Goal: Find specific page/section: Find specific page/section

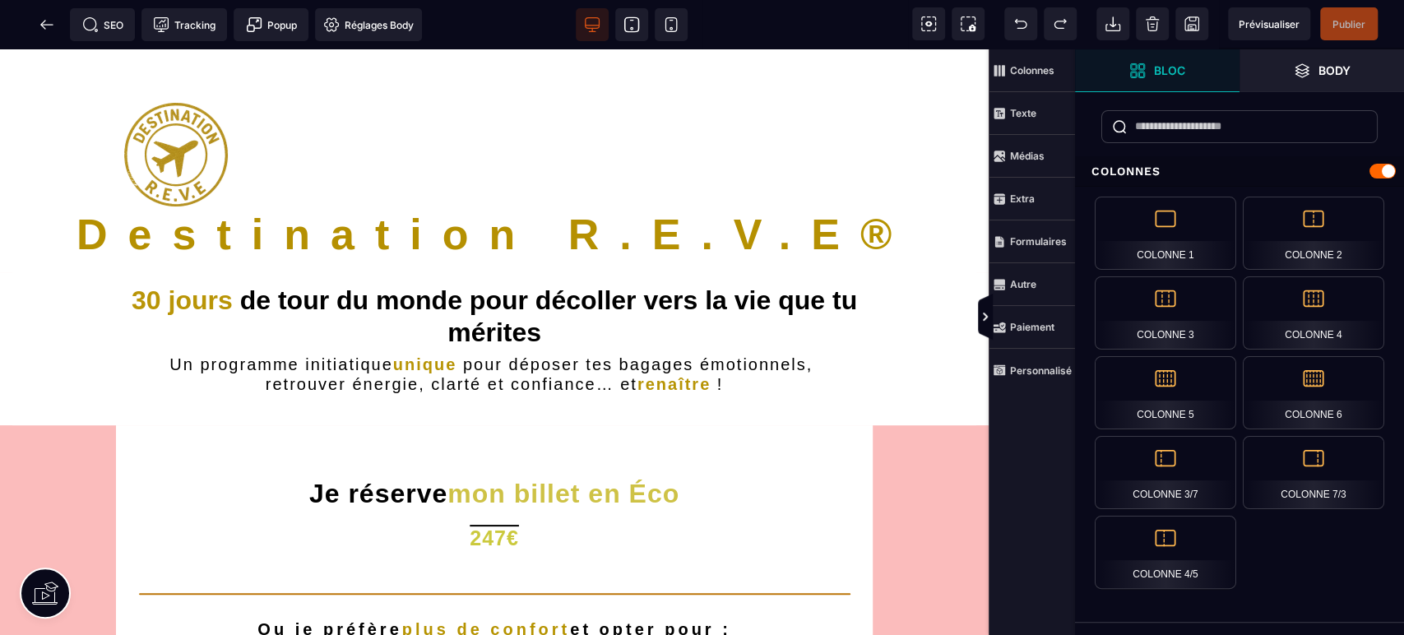
click at [671, 26] on icon at bounding box center [671, 24] width 16 height 16
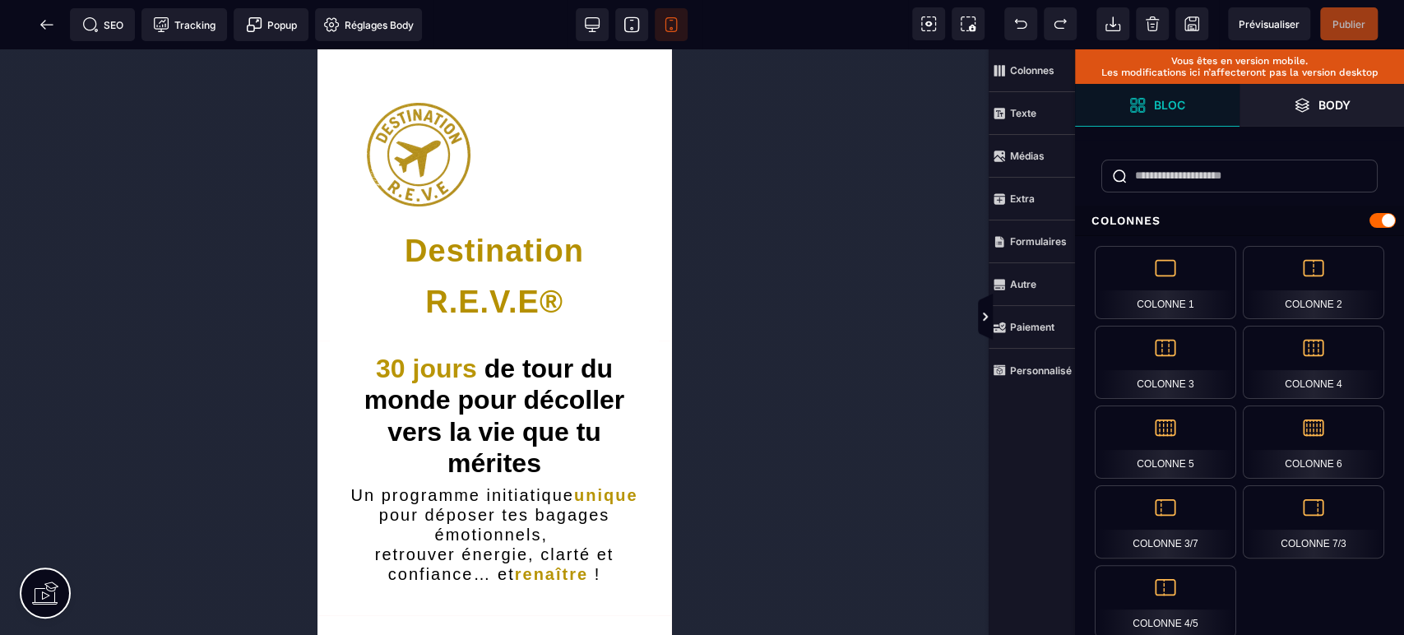
click at [46, 15] on span at bounding box center [46, 24] width 33 height 33
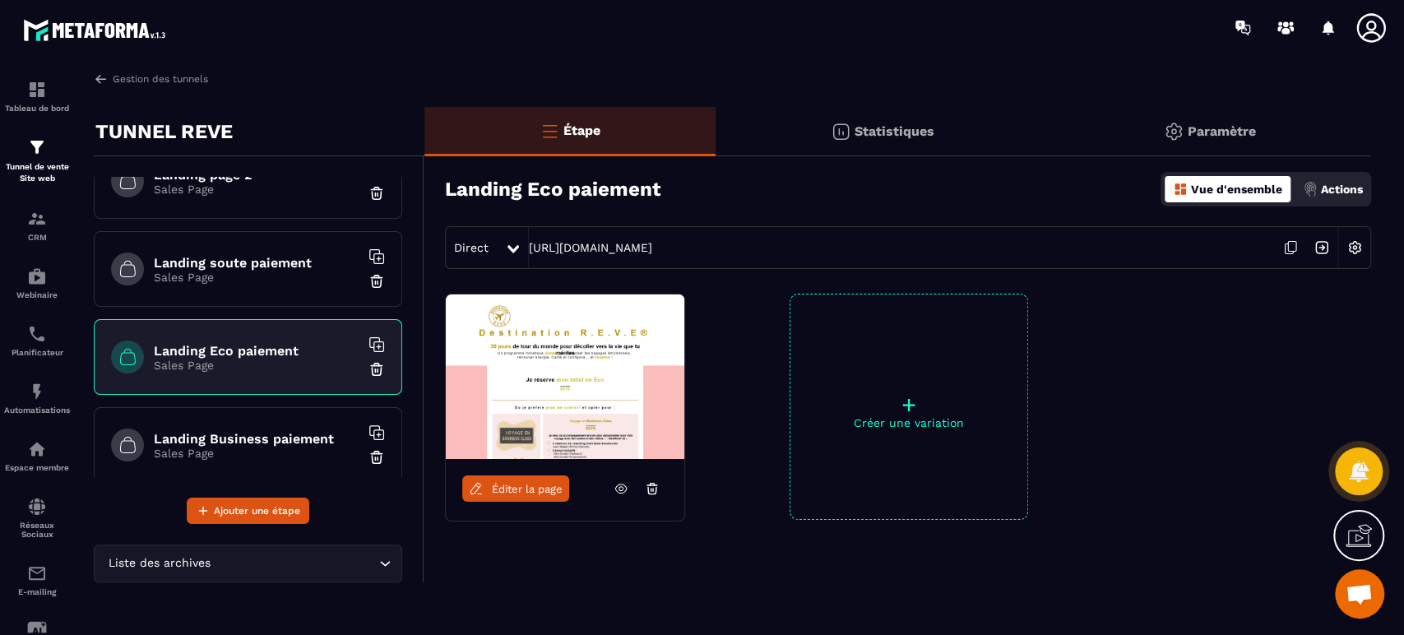
scroll to position [183, 0]
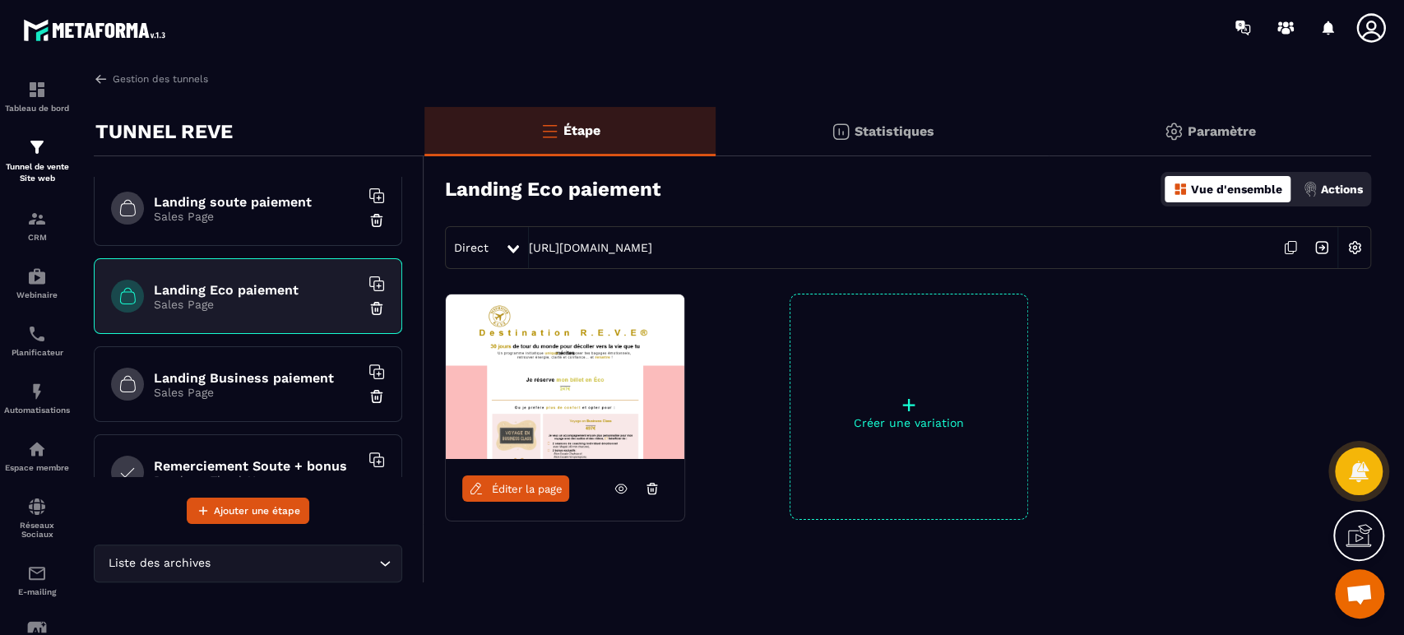
click at [261, 370] on h6 "Landing Business paiement" at bounding box center [257, 378] width 206 height 16
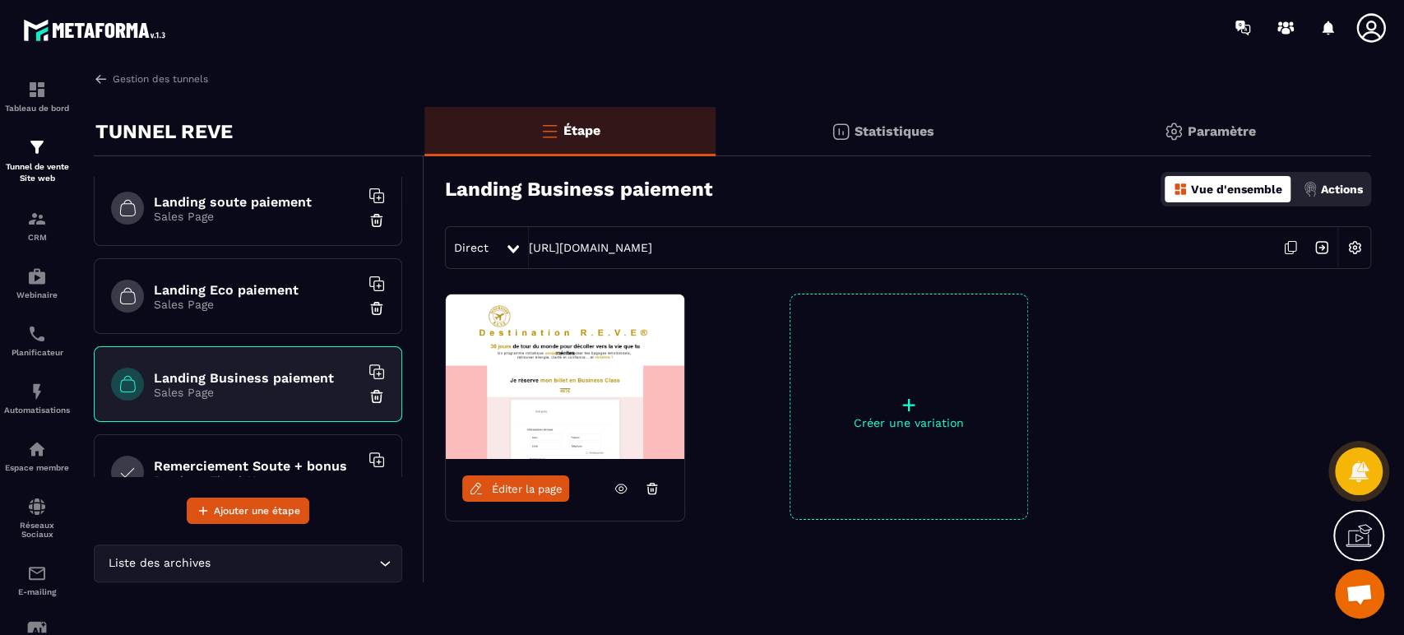
click at [621, 488] on icon at bounding box center [621, 488] width 15 height 15
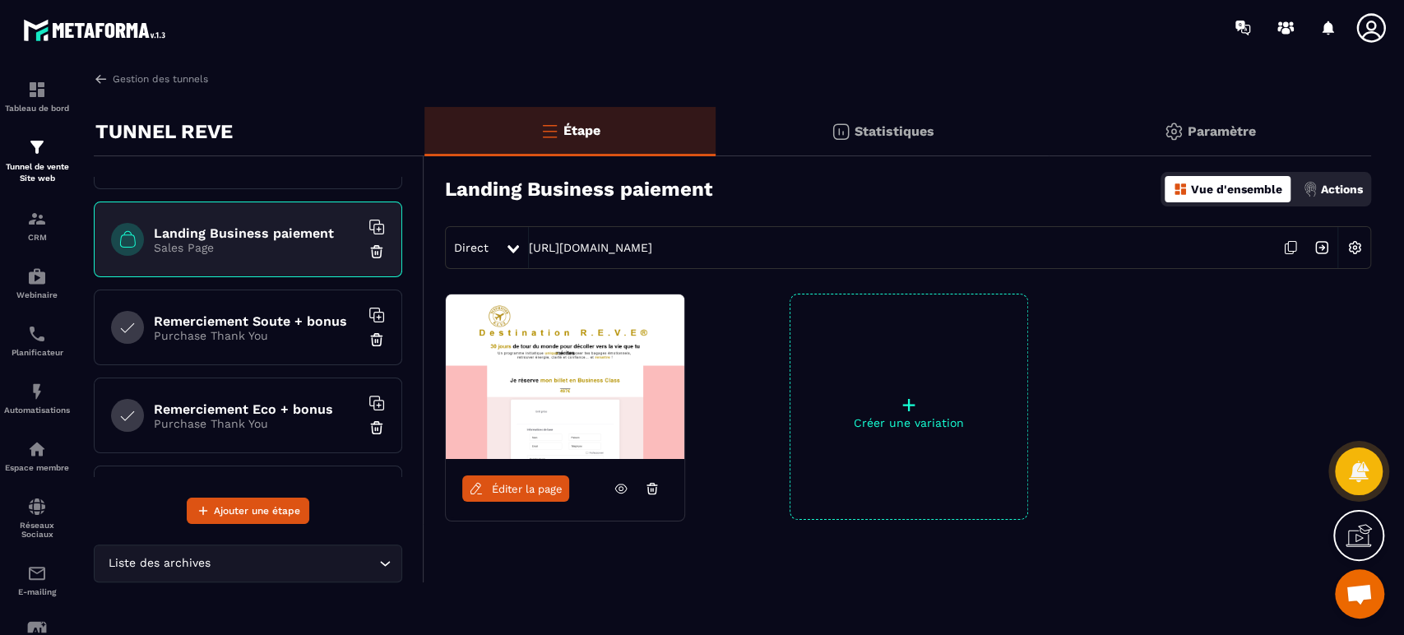
scroll to position [335, 0]
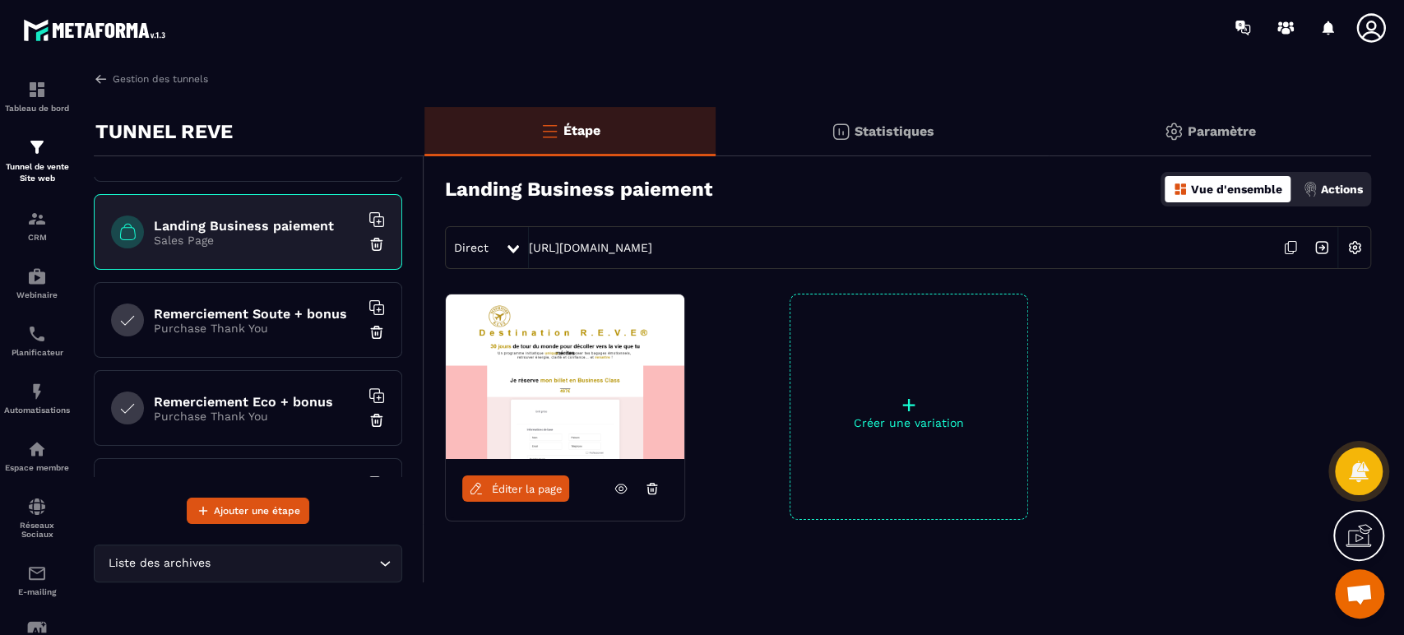
click at [280, 308] on h6 "Remerciement Soute + bonus" at bounding box center [257, 314] width 206 height 16
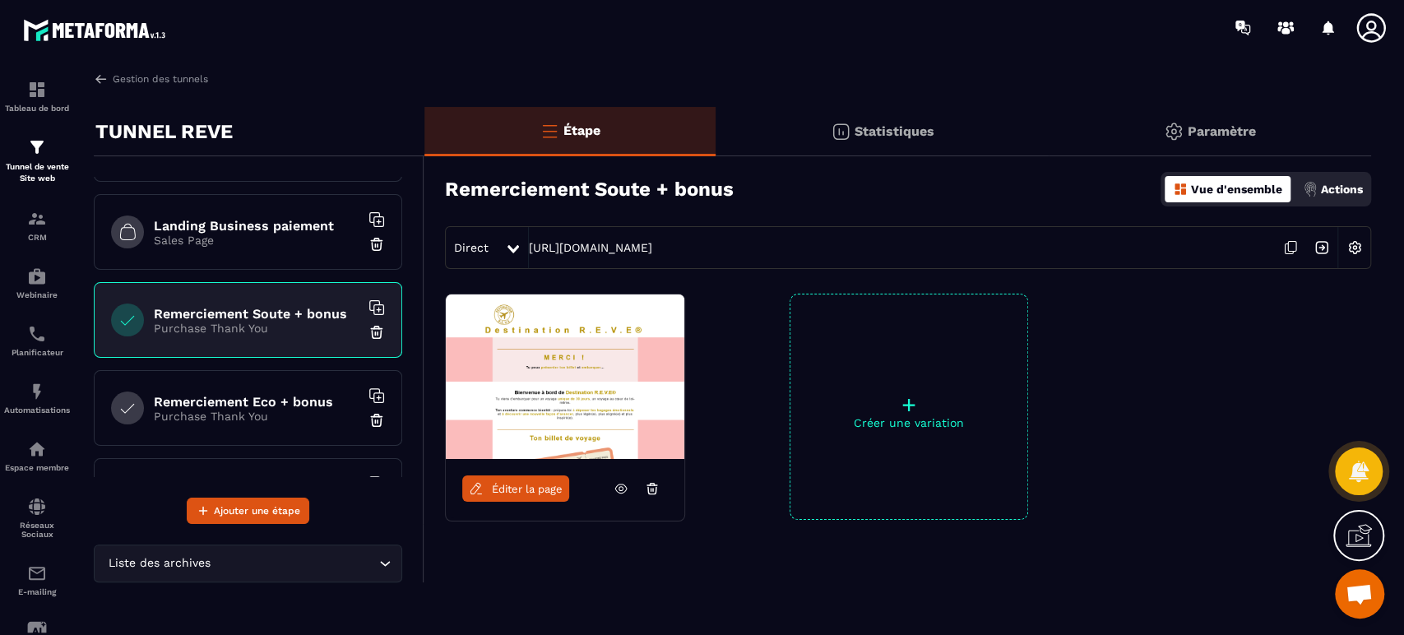
click at [620, 487] on icon at bounding box center [621, 488] width 15 height 15
click at [556, 485] on span "Éditer la page" at bounding box center [527, 489] width 71 height 12
